Goal: Information Seeking & Learning: Learn about a topic

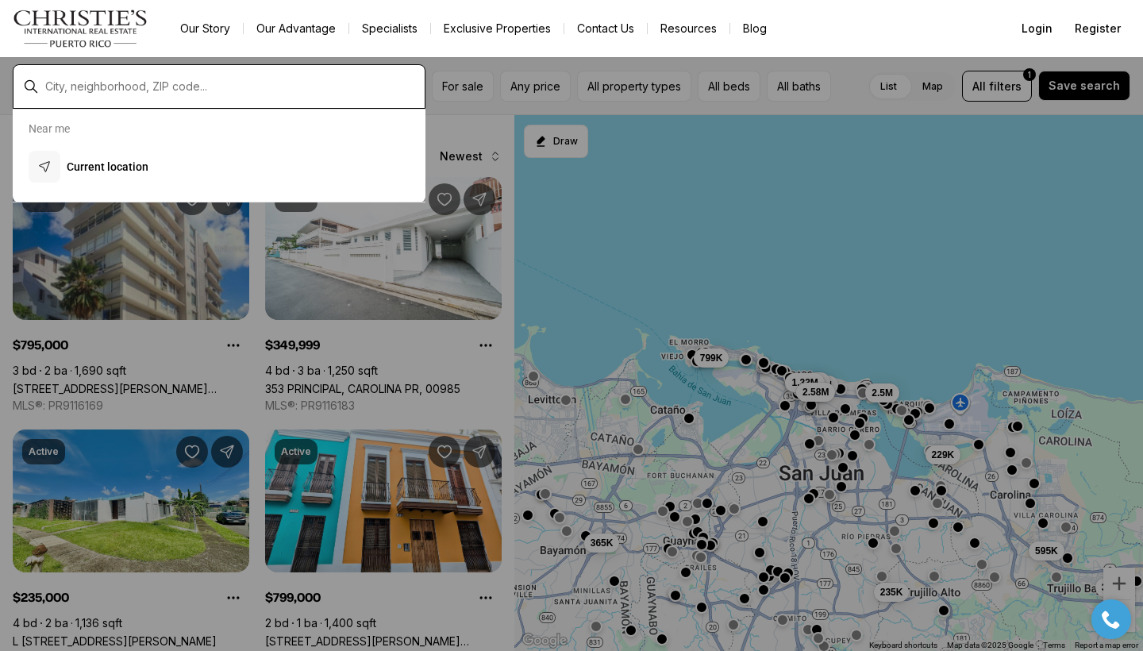
click at [95, 86] on div at bounding box center [232, 86] width 386 height 27
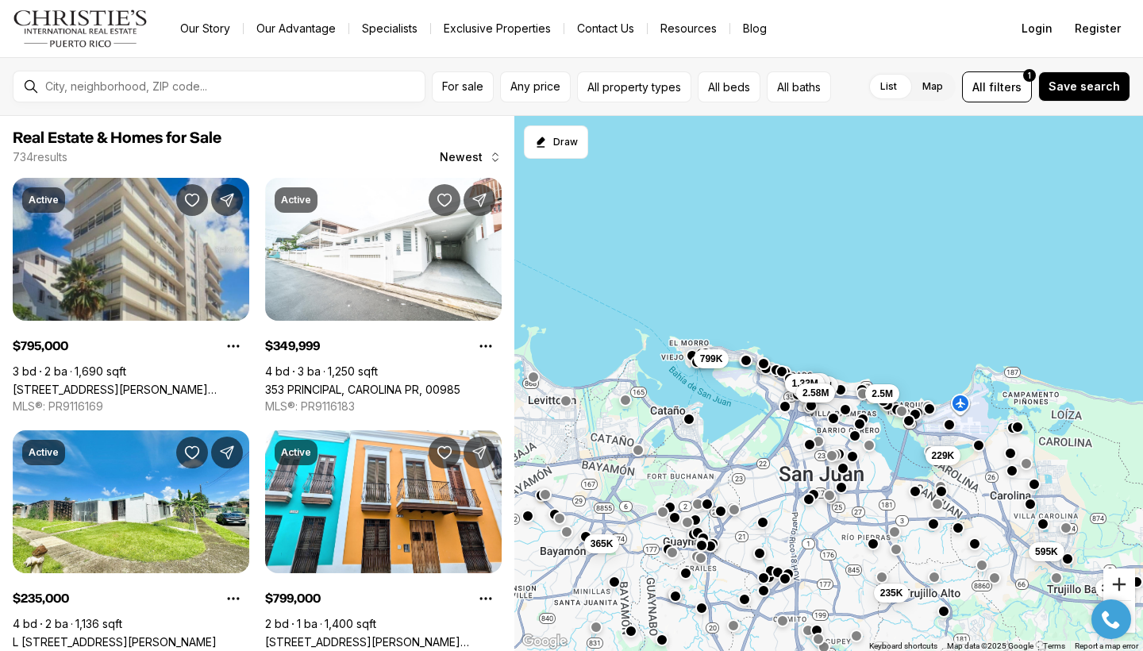
click at [1132, 579] on button "Zoom in" at bounding box center [1120, 584] width 32 height 32
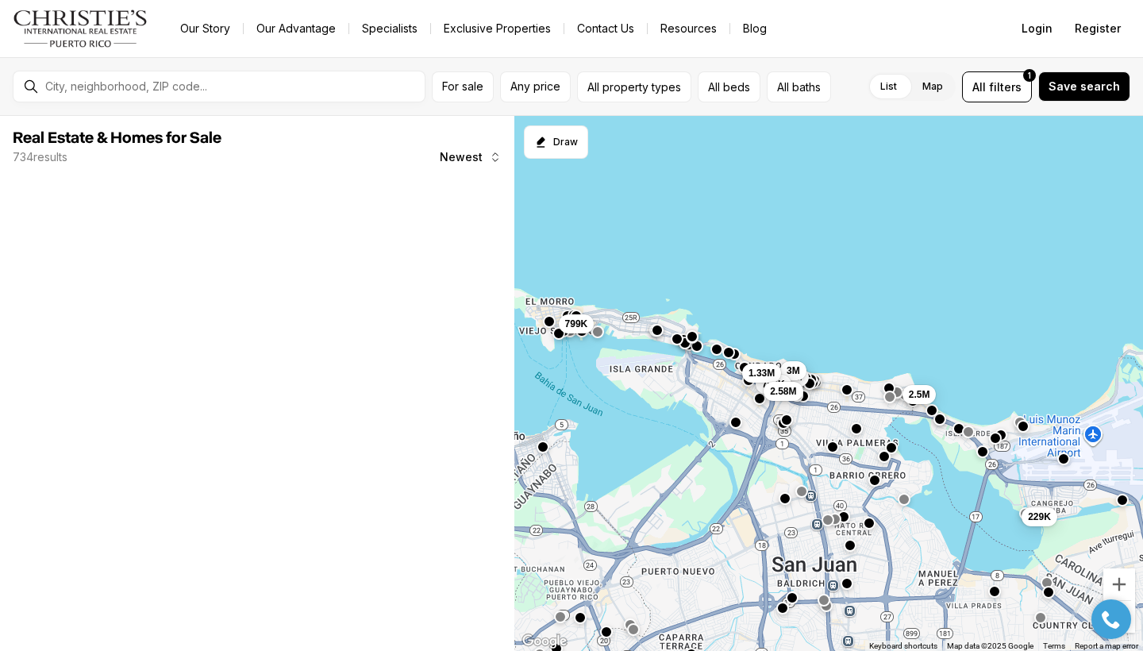
click at [1132, 628] on div at bounding box center [1112, 619] width 56 height 40
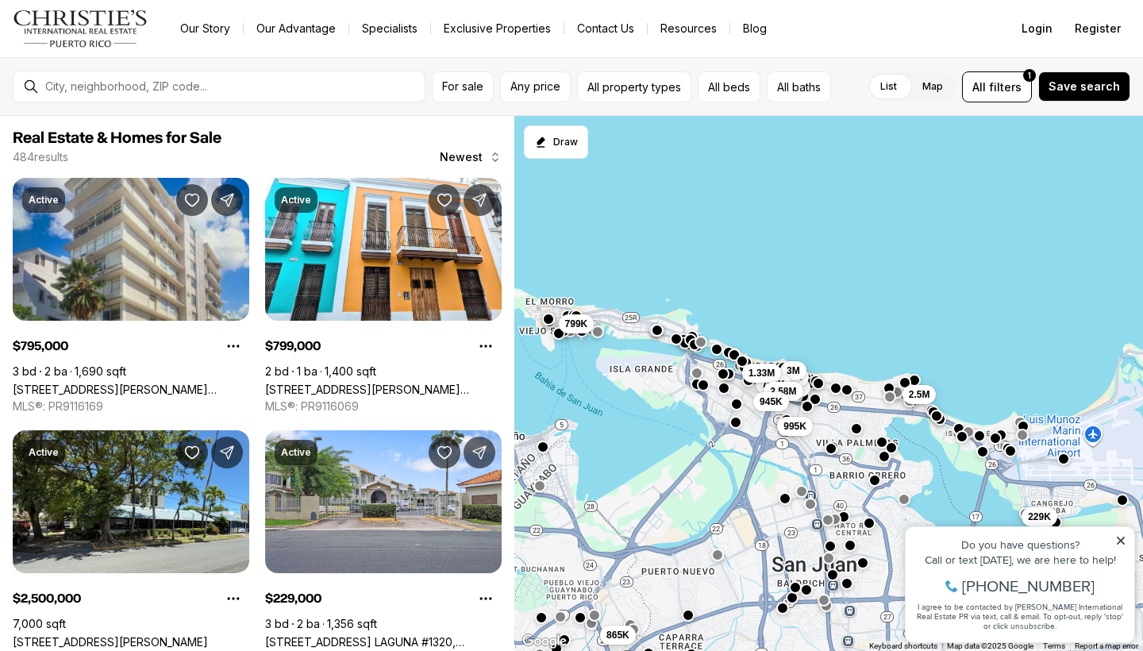
click at [1123, 544] on icon at bounding box center [1121, 541] width 8 height 8
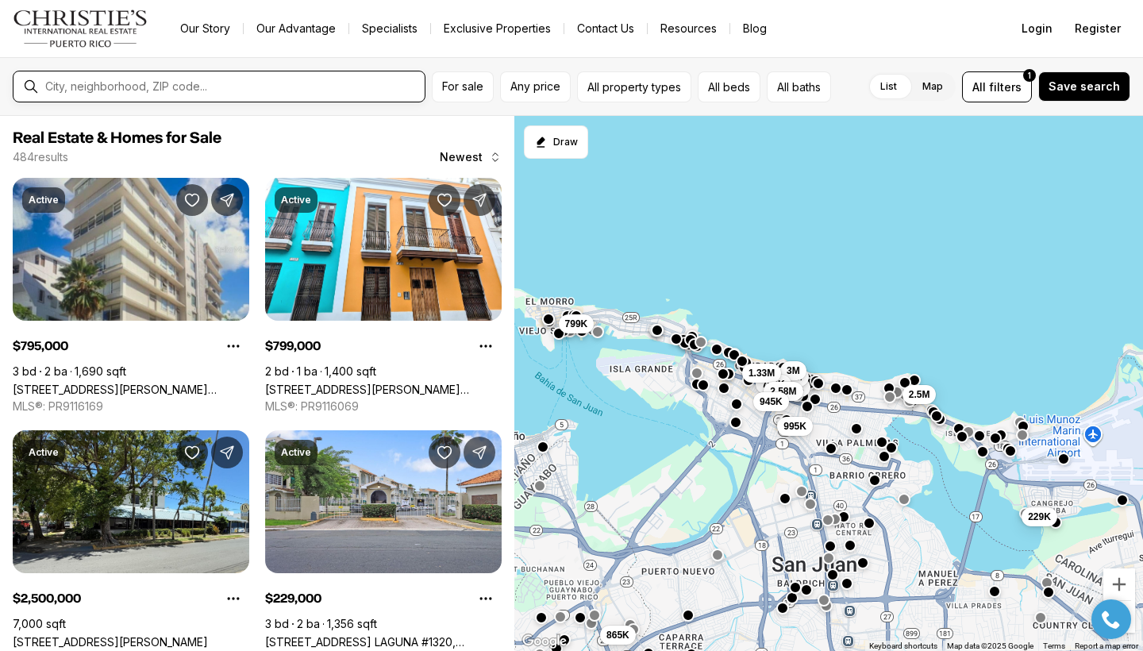
click at [168, 83] on input "text" at bounding box center [231, 86] width 373 height 14
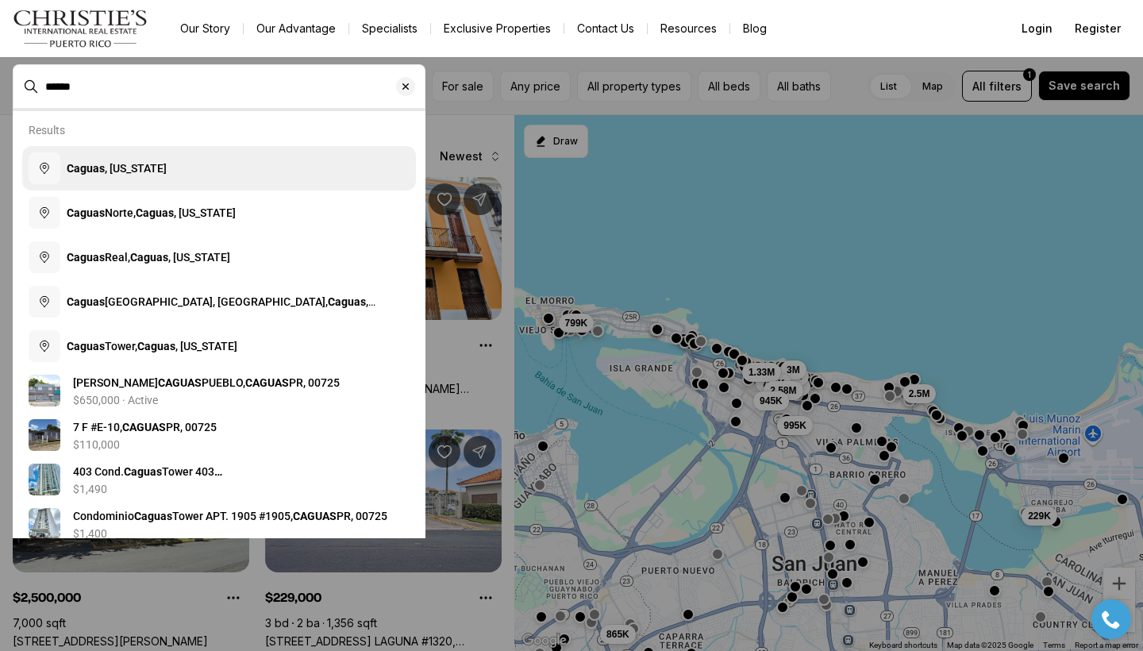
click at [98, 168] on b "Caguas" at bounding box center [86, 168] width 38 height 13
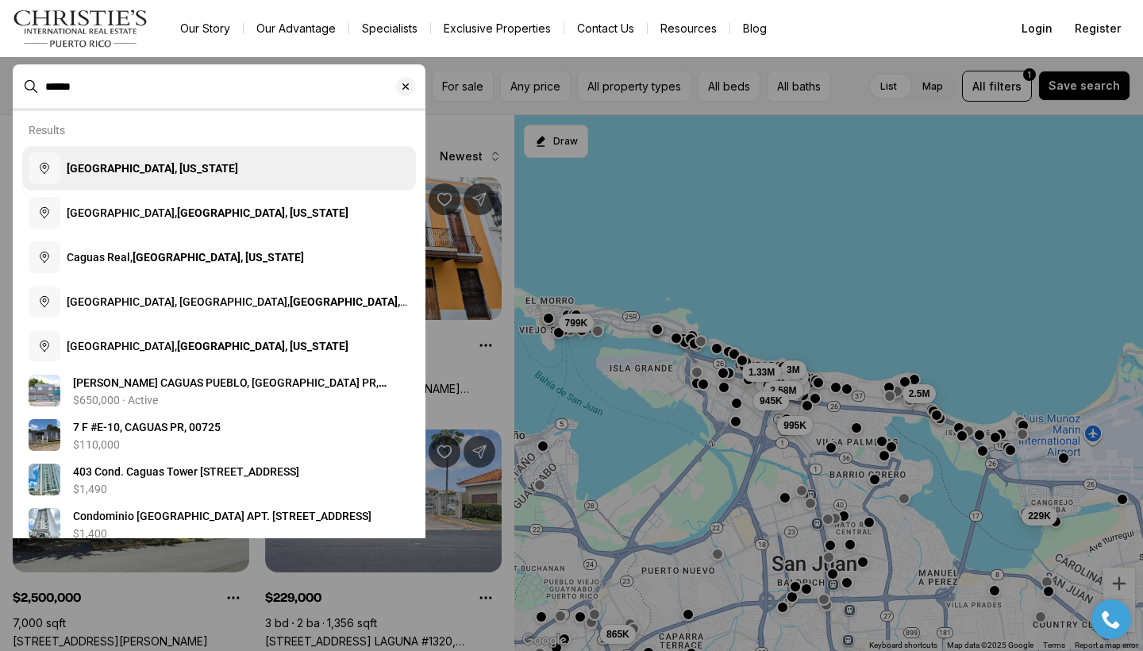
type input "**********"
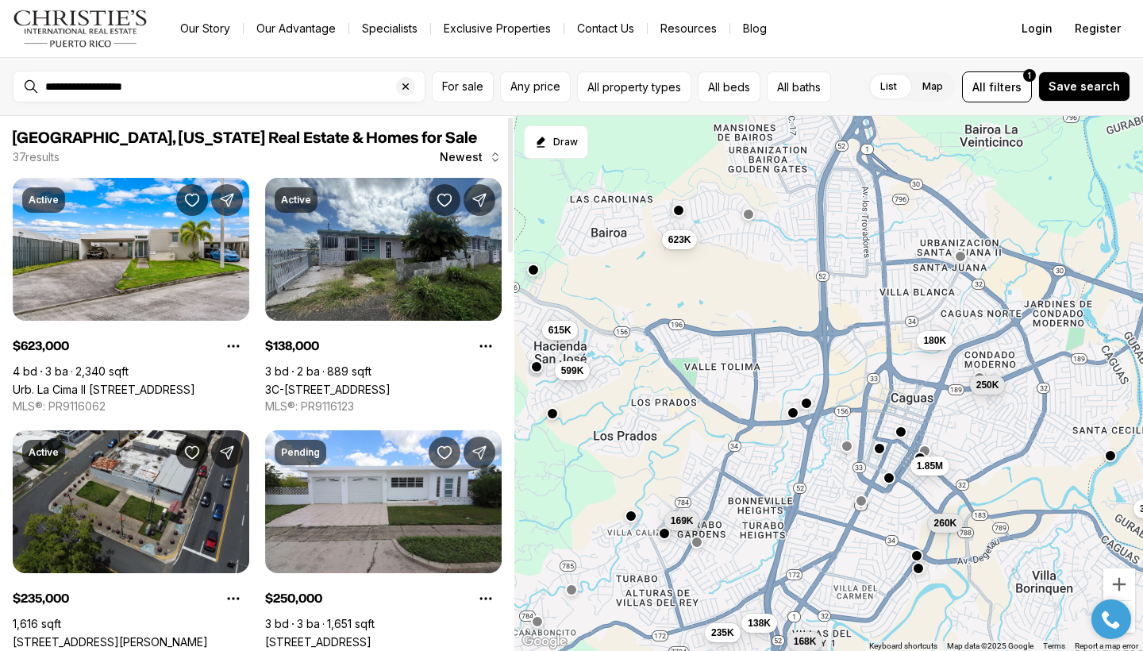
click at [507, 448] on div at bounding box center [511, 383] width 8 height 535
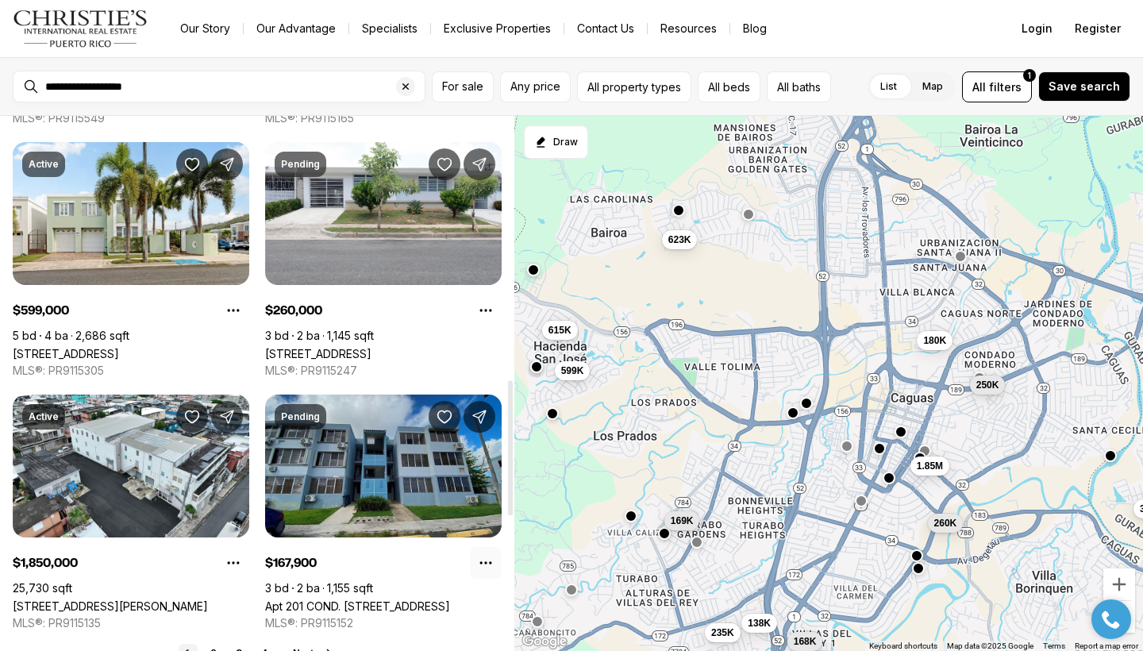
click at [501, 564] on button "Property options" at bounding box center [486, 563] width 32 height 32
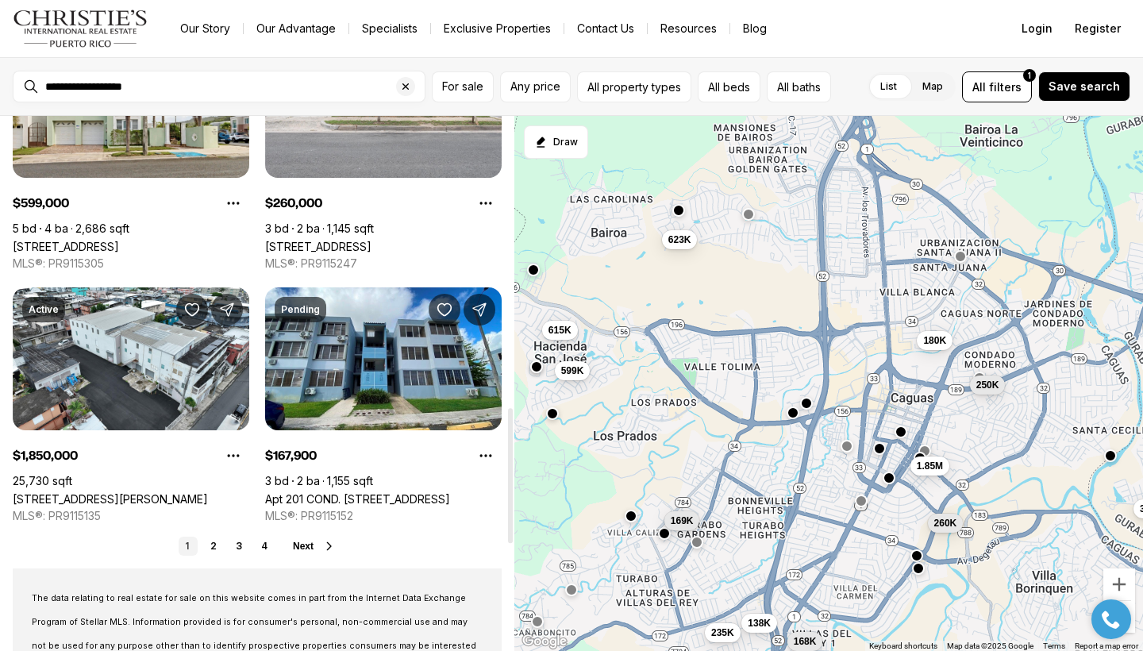
drag, startPoint x: 511, startPoint y: 508, endPoint x: 511, endPoint y: 534, distance: 26.2
click at [511, 534] on div at bounding box center [510, 475] width 5 height 135
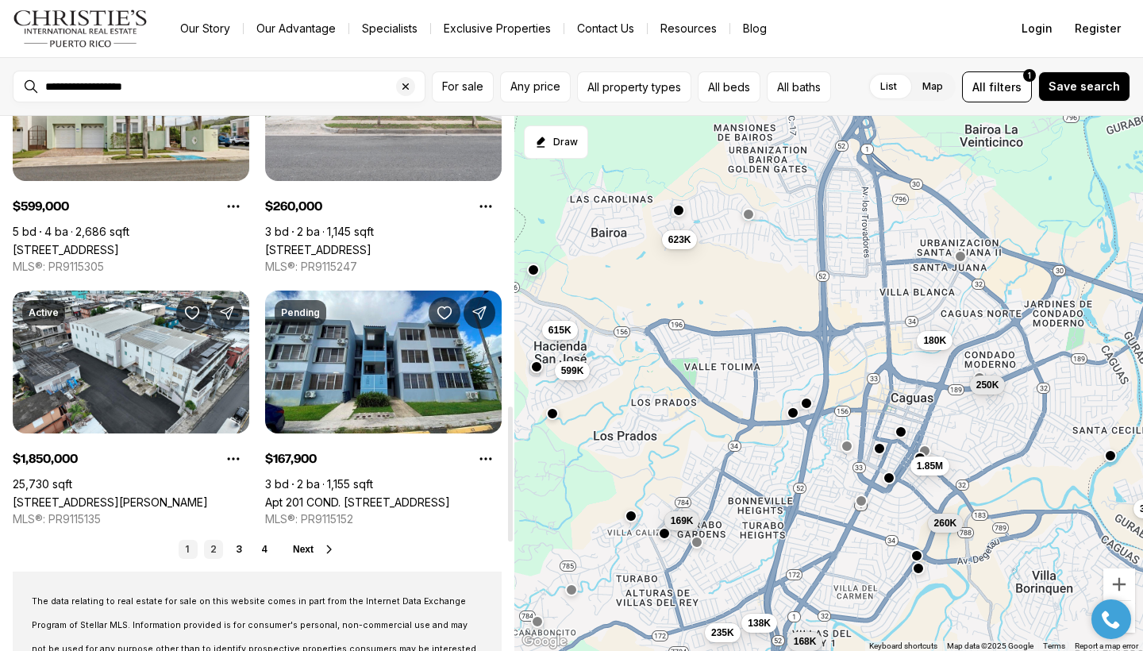
click at [204, 553] on link "2" at bounding box center [213, 549] width 19 height 19
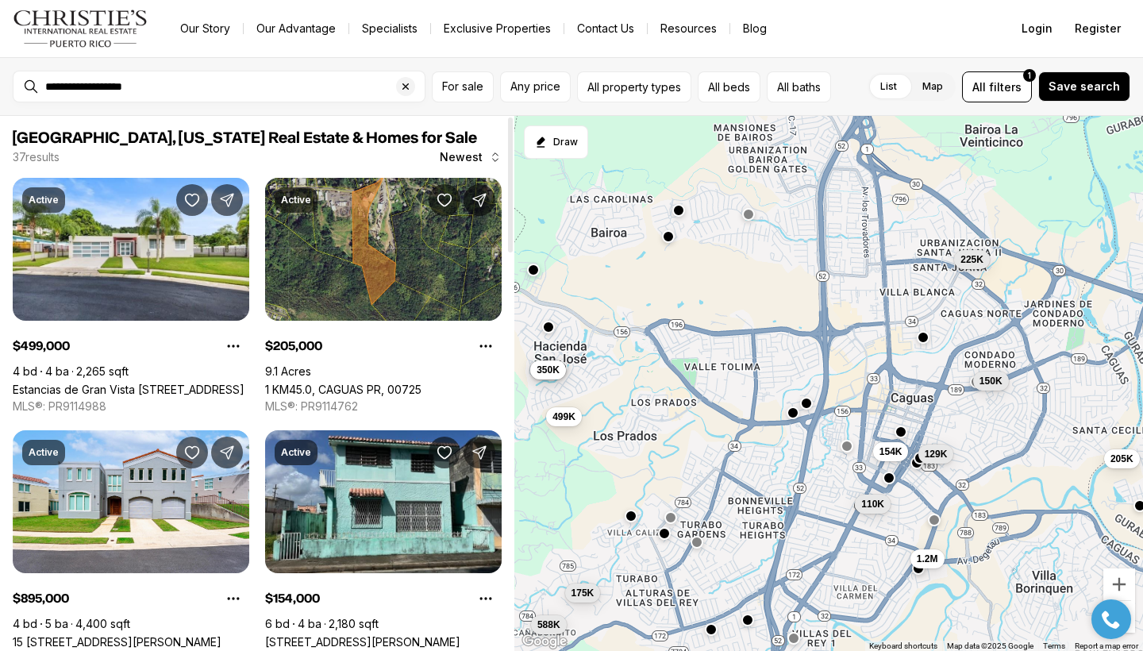
click at [507, 615] on div at bounding box center [511, 383] width 8 height 535
